Goal: Task Accomplishment & Management: Manage account settings

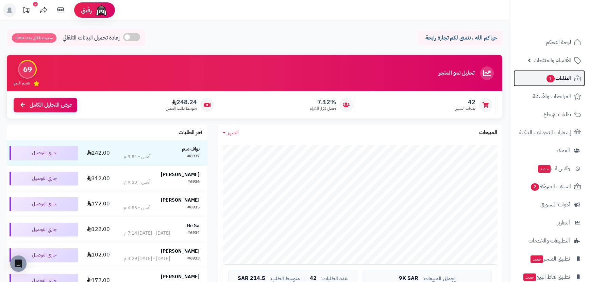
drag, startPoint x: 555, startPoint y: 76, endPoint x: 545, endPoint y: 76, distance: 10.2
click at [555, 76] on span "الطلبات 1" at bounding box center [558, 78] width 25 height 10
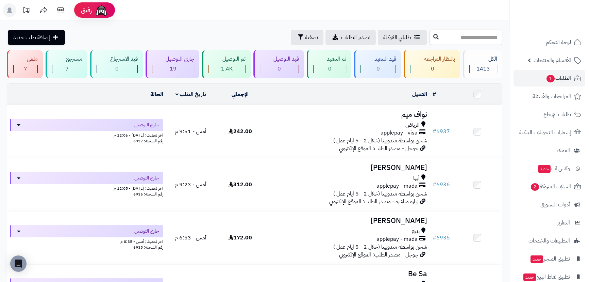
drag, startPoint x: 473, startPoint y: 40, endPoint x: 475, endPoint y: 36, distance: 3.8
click at [473, 39] on input "text" at bounding box center [466, 37] width 73 height 15
type input "****"
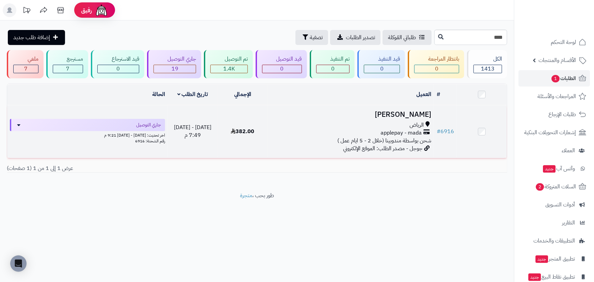
click at [401, 113] on h3 "[PERSON_NAME]" at bounding box center [350, 115] width 161 height 8
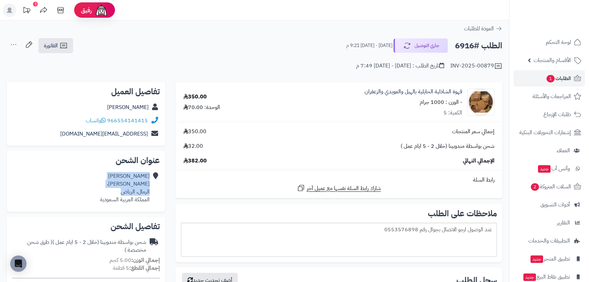
drag, startPoint x: 150, startPoint y: 184, endPoint x: 112, endPoint y: 194, distance: 39.2
click at [112, 194] on div "عبدالرحمن الفهد سليمان الحميضي، الرمال، الرياض المملكة العربية السعودية" at bounding box center [86, 187] width 148 height 36
click at [114, 192] on div "عبدالرحمن الفهد سليمان الحميضي، الرمال، الرياض المملكة العربية السعودية" at bounding box center [125, 187] width 50 height 31
drag, startPoint x: 148, startPoint y: 184, endPoint x: 94, endPoint y: 201, distance: 56.7
click at [94, 201] on div "عبدالرحمن الفهد سليمان الحميضي، الرمال، الرياض المملكة العربية السعودية" at bounding box center [86, 187] width 148 height 36
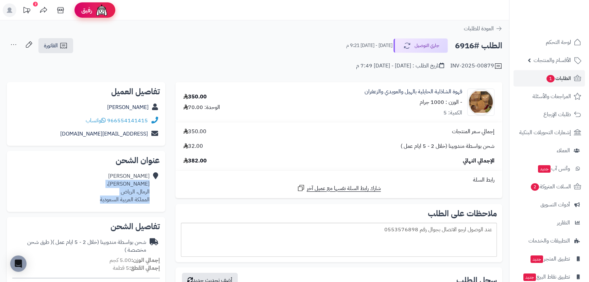
copy div "سليمان الحميضي، الرمال، الرياض المملكة العربية السعودية"
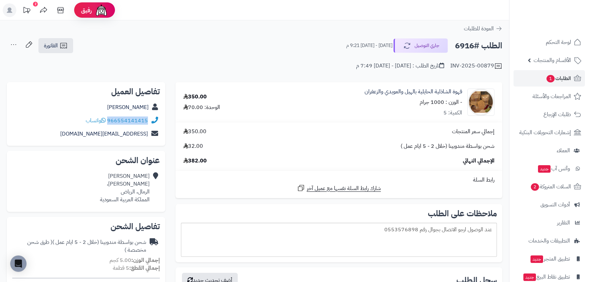
drag, startPoint x: 148, startPoint y: 116, endPoint x: 109, endPoint y: 123, distance: 40.1
click at [109, 123] on div "966554141415 واتساب" at bounding box center [86, 120] width 148 height 13
copy link "966554141415"
click at [555, 78] on span "الطلبات 1" at bounding box center [558, 78] width 25 height 10
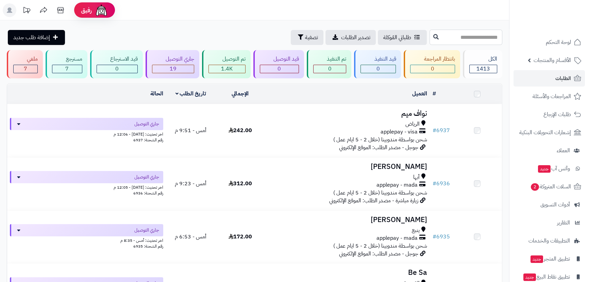
click at [476, 34] on input "text" at bounding box center [466, 37] width 73 height 15
type input "****"
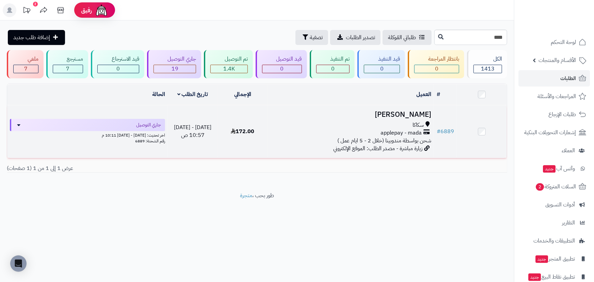
click at [415, 111] on h3 "[PERSON_NAME]" at bounding box center [350, 115] width 161 height 8
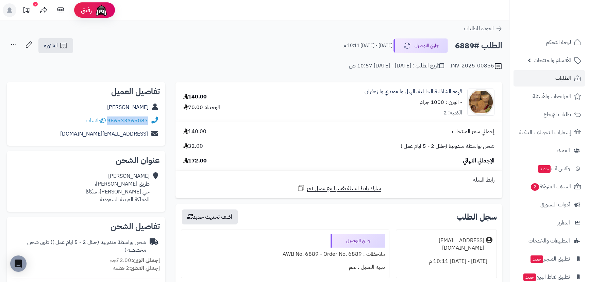
drag, startPoint x: 151, startPoint y: 116, endPoint x: 110, endPoint y: 120, distance: 41.4
click at [110, 120] on div "966533365087 واتساب" at bounding box center [86, 120] width 148 height 13
copy div "966533365087"
click at [555, 79] on link "الطلبات" at bounding box center [549, 78] width 71 height 16
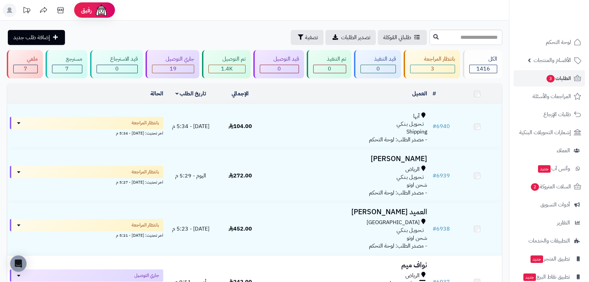
click at [169, 67] on div "19" at bounding box center [173, 69] width 42 height 8
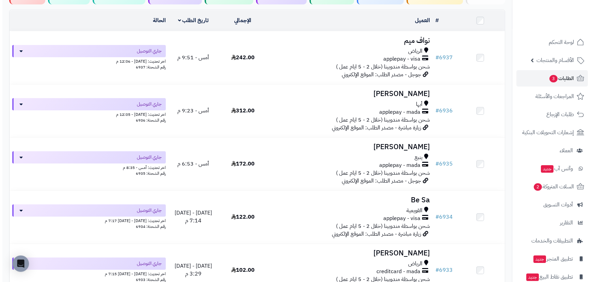
scroll to position [897, 0]
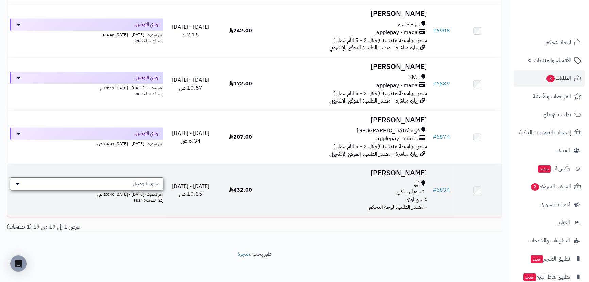
click at [43, 181] on div "جاري التوصيل" at bounding box center [86, 183] width 153 height 13
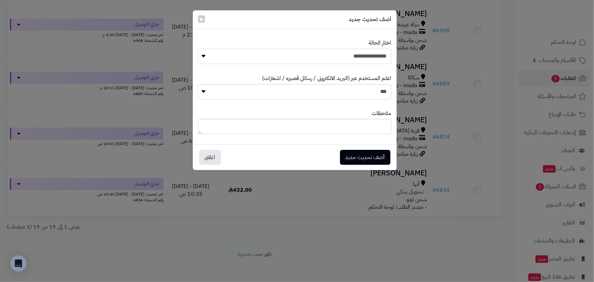
drag, startPoint x: 242, startPoint y: 59, endPoint x: 254, endPoint y: 61, distance: 12.8
click at [242, 59] on select "**********" at bounding box center [294, 56] width 193 height 15
select select "**"
click at [198, 49] on select "**********" at bounding box center [294, 56] width 193 height 15
click at [369, 157] on button "أضف تحديث جديد" at bounding box center [365, 156] width 50 height 15
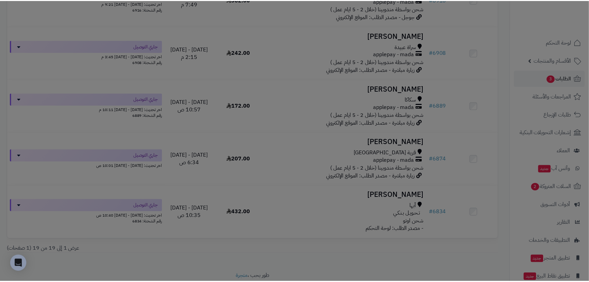
scroll to position [919, 0]
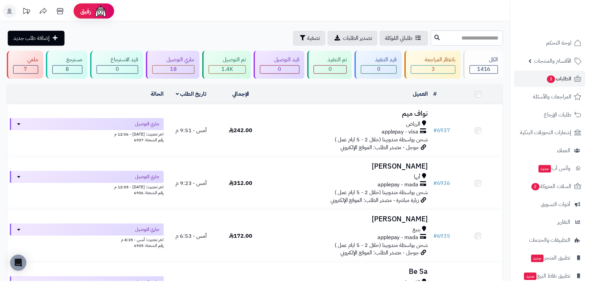
scroll to position [844, 0]
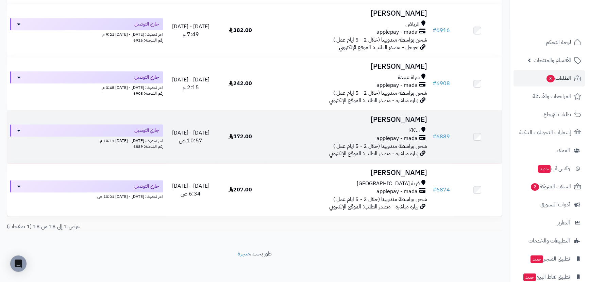
click at [410, 116] on h3 "[PERSON_NAME]" at bounding box center [348, 120] width 160 height 8
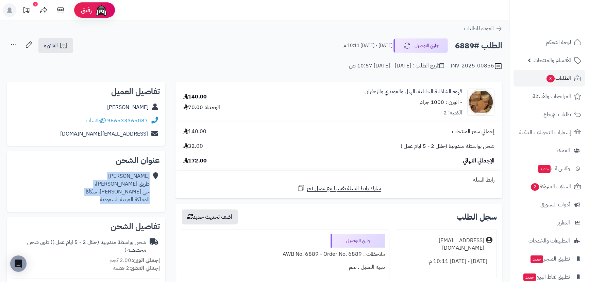
drag, startPoint x: 151, startPoint y: 181, endPoint x: 97, endPoint y: 198, distance: 56.5
click at [97, 198] on div "ريما الرويلي طريق الملك خالد، حي الكواكبه، سكاكا المملكة العربية السعودية" at bounding box center [86, 187] width 148 height 36
copy div "ريما الرويلي طريق الملك خالد، حي الكواكبه، سكاكا المملكة العربية السعودية"
click at [561, 39] on span "لوحة التحكم" at bounding box center [558, 42] width 25 height 10
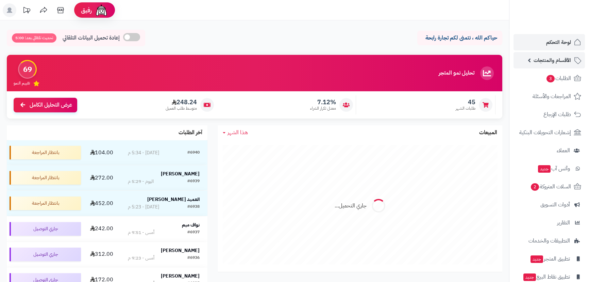
click at [551, 61] on span "الأقسام والمنتجات" at bounding box center [552, 60] width 37 height 10
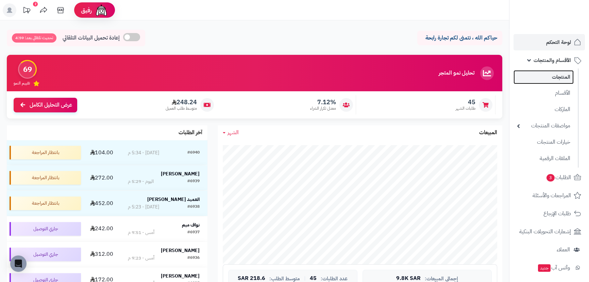
click at [559, 78] on link "المنتجات" at bounding box center [544, 77] width 60 height 14
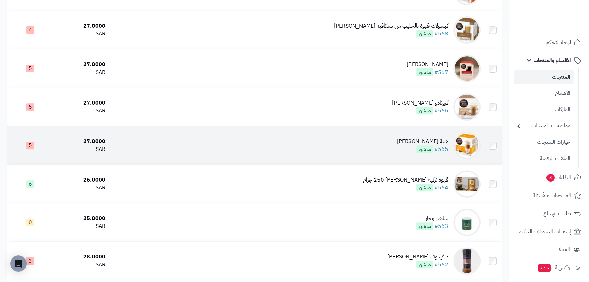
scroll to position [433, 0]
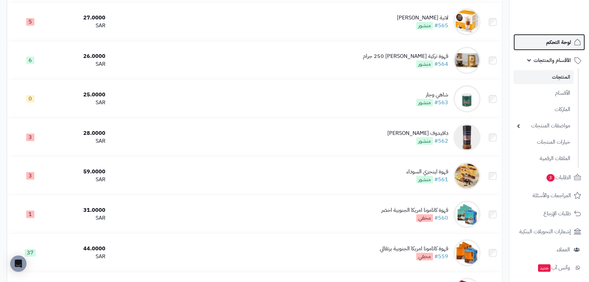
click at [556, 44] on span "لوحة التحكم" at bounding box center [558, 42] width 25 height 10
